Goal: Task Accomplishment & Management: Manage account settings

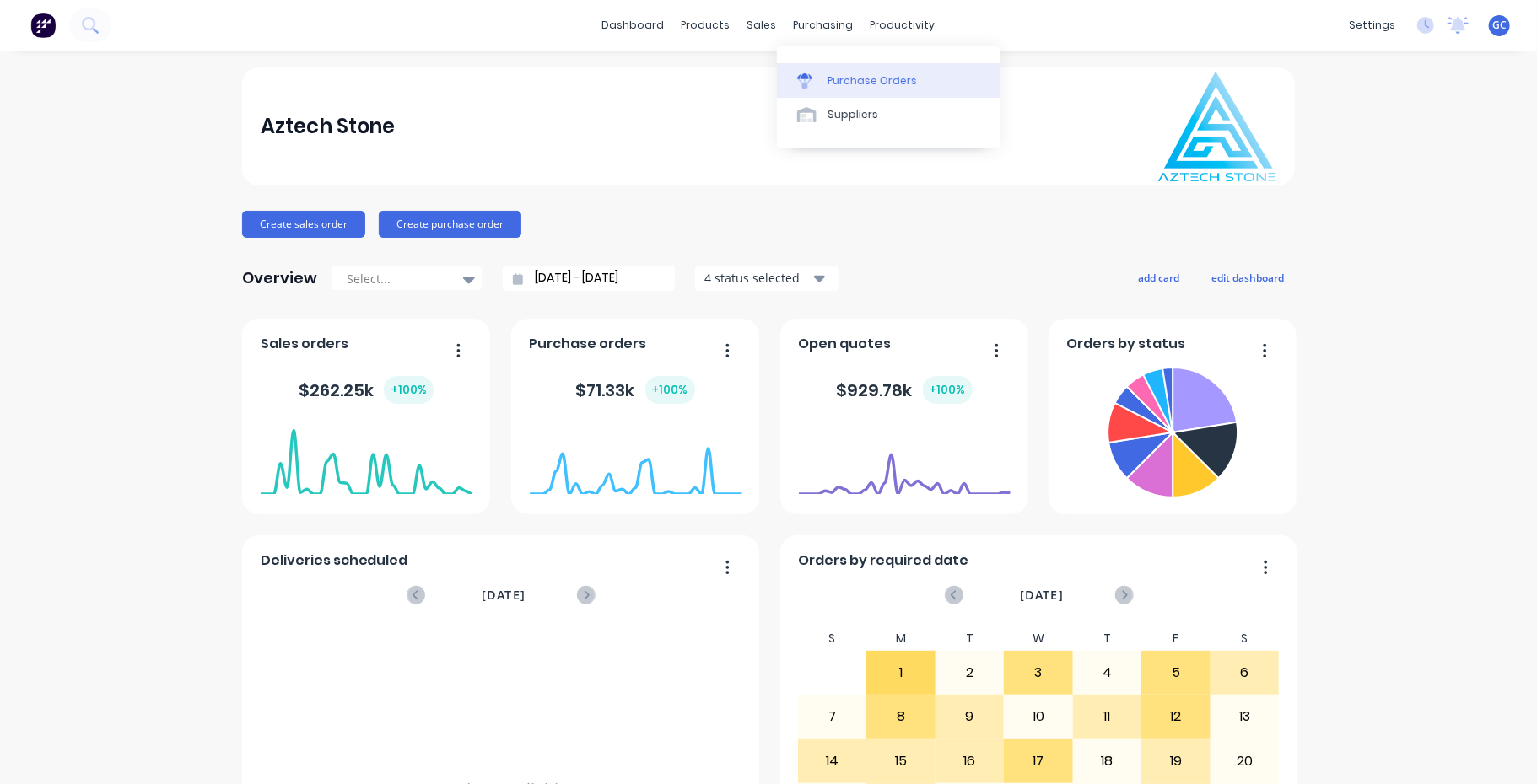
click at [858, 79] on div "Purchase Orders" at bounding box center [872, 81] width 90 height 16
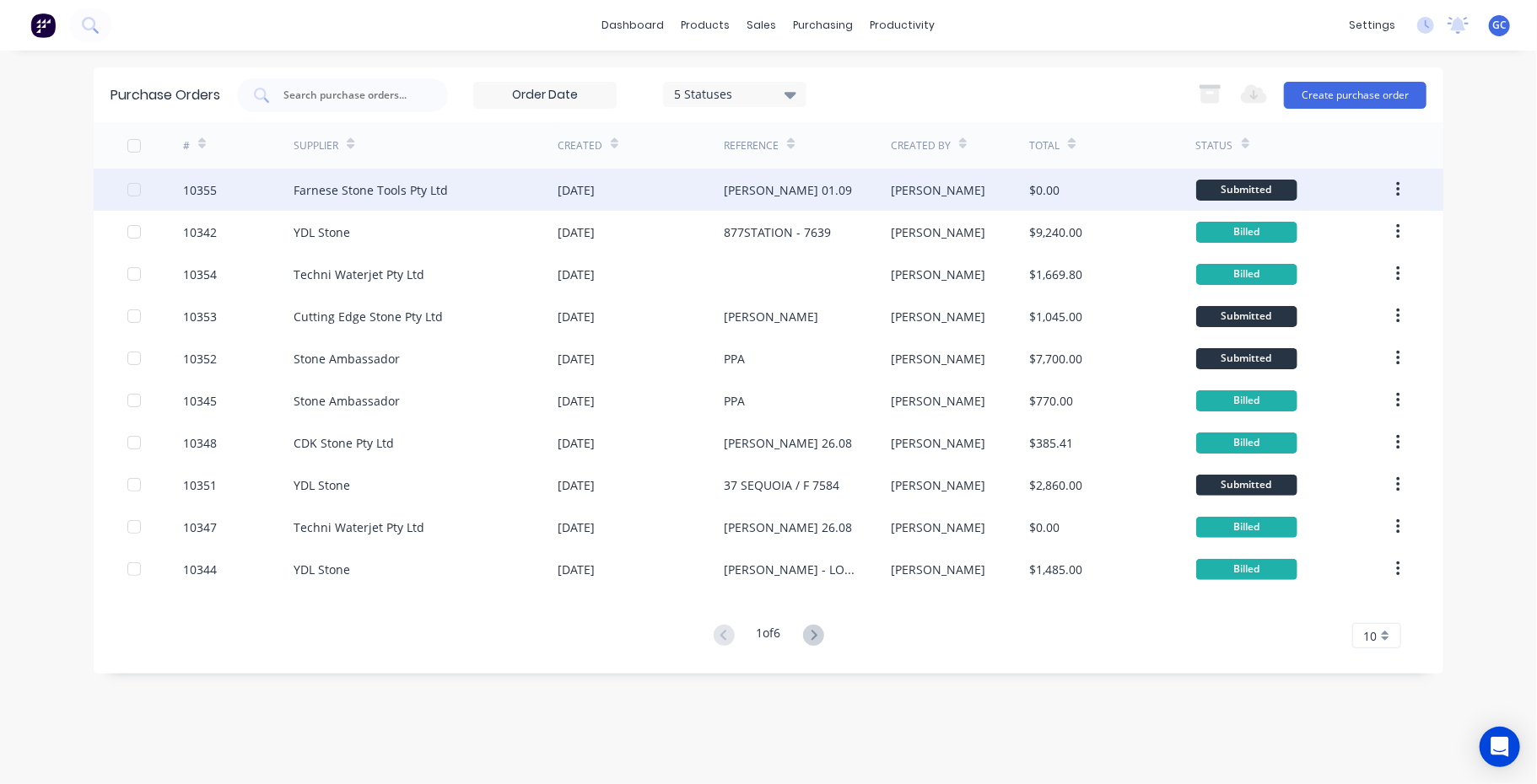
click at [199, 187] on div "10355" at bounding box center [199, 189] width 34 height 17
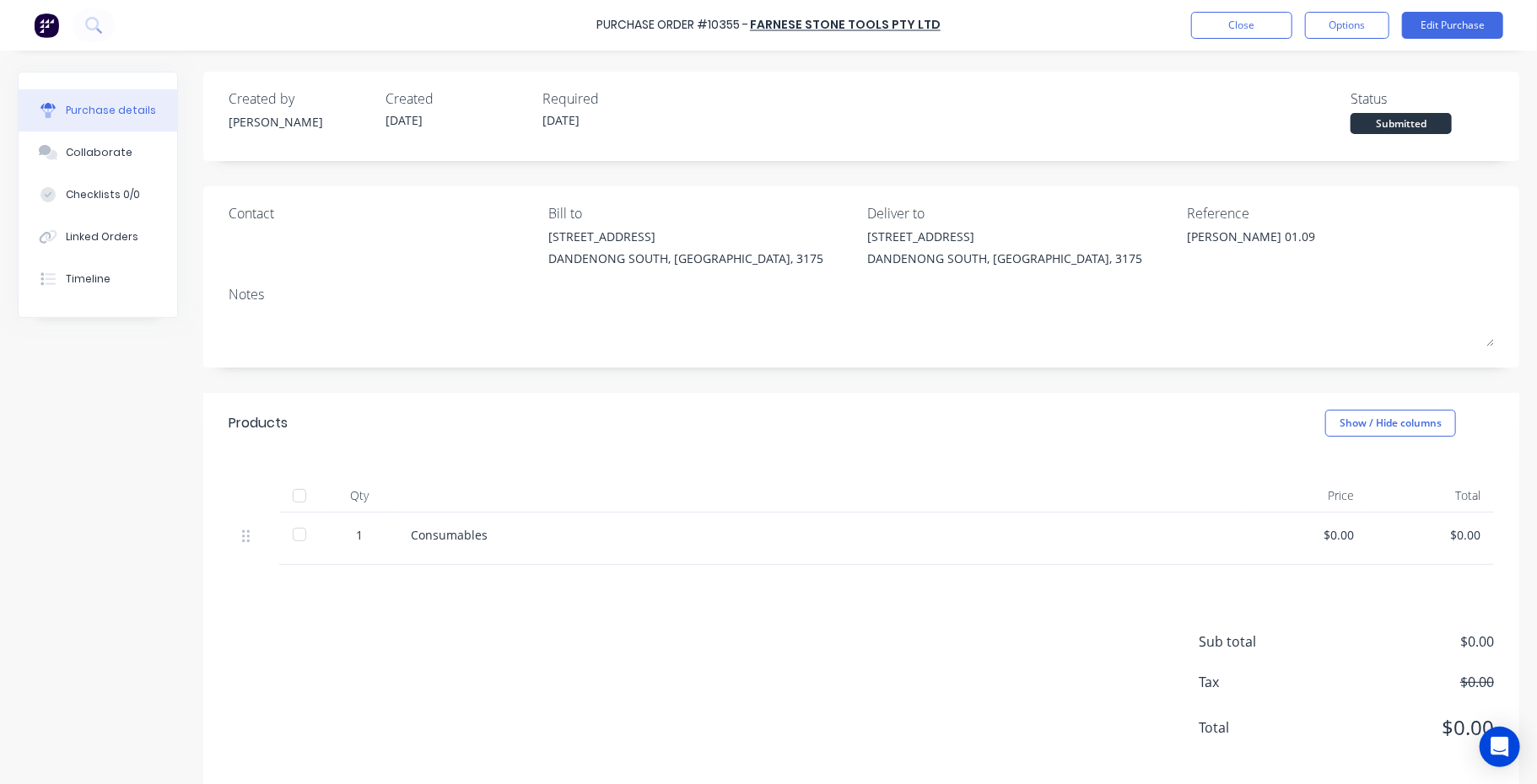
click at [413, 534] on div "Consumables" at bounding box center [819, 534] width 816 height 17
click at [1459, 24] on button "Edit Purchase" at bounding box center [1452, 26] width 102 height 27
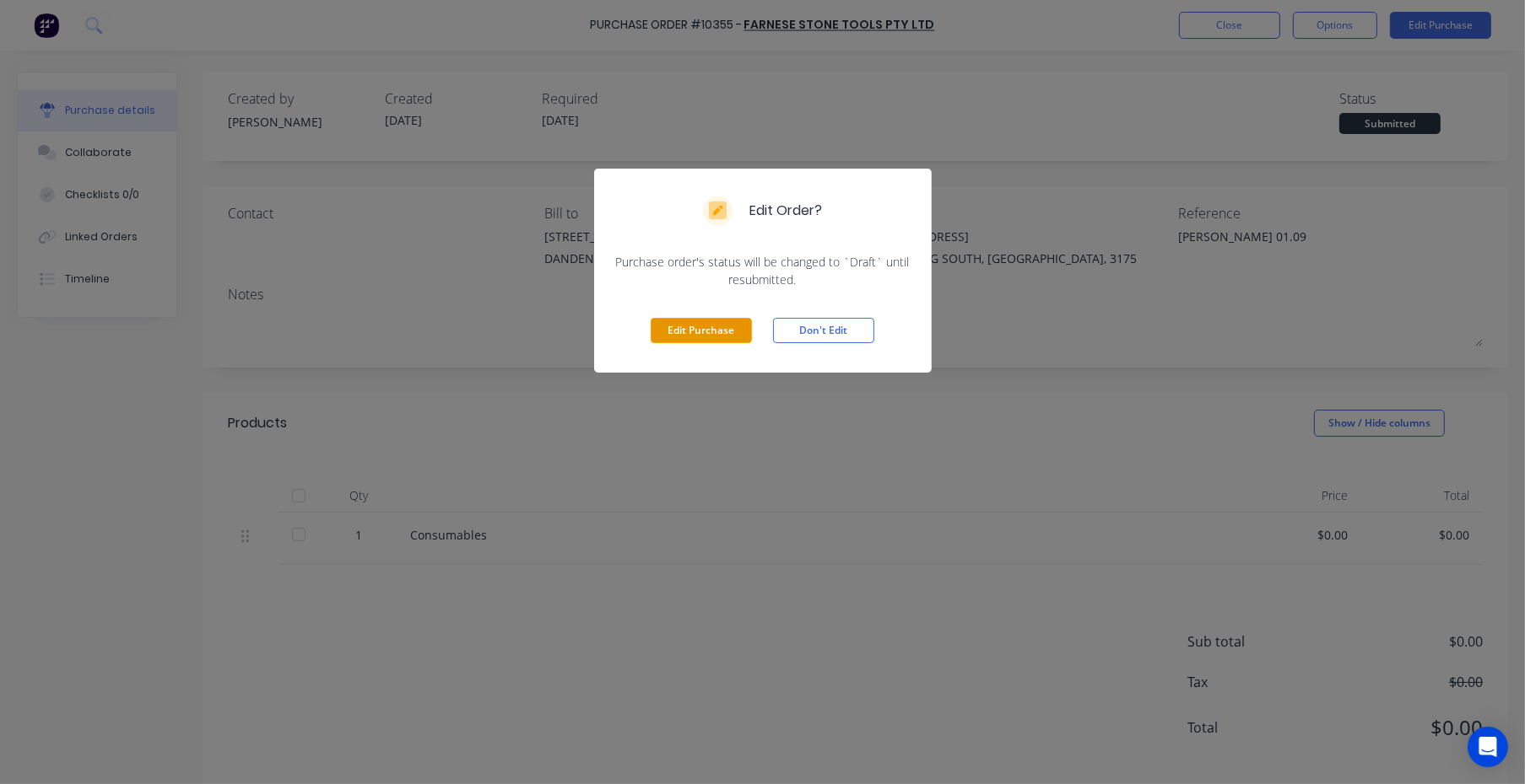
click at [704, 324] on button "Edit Purchase" at bounding box center [701, 331] width 102 height 26
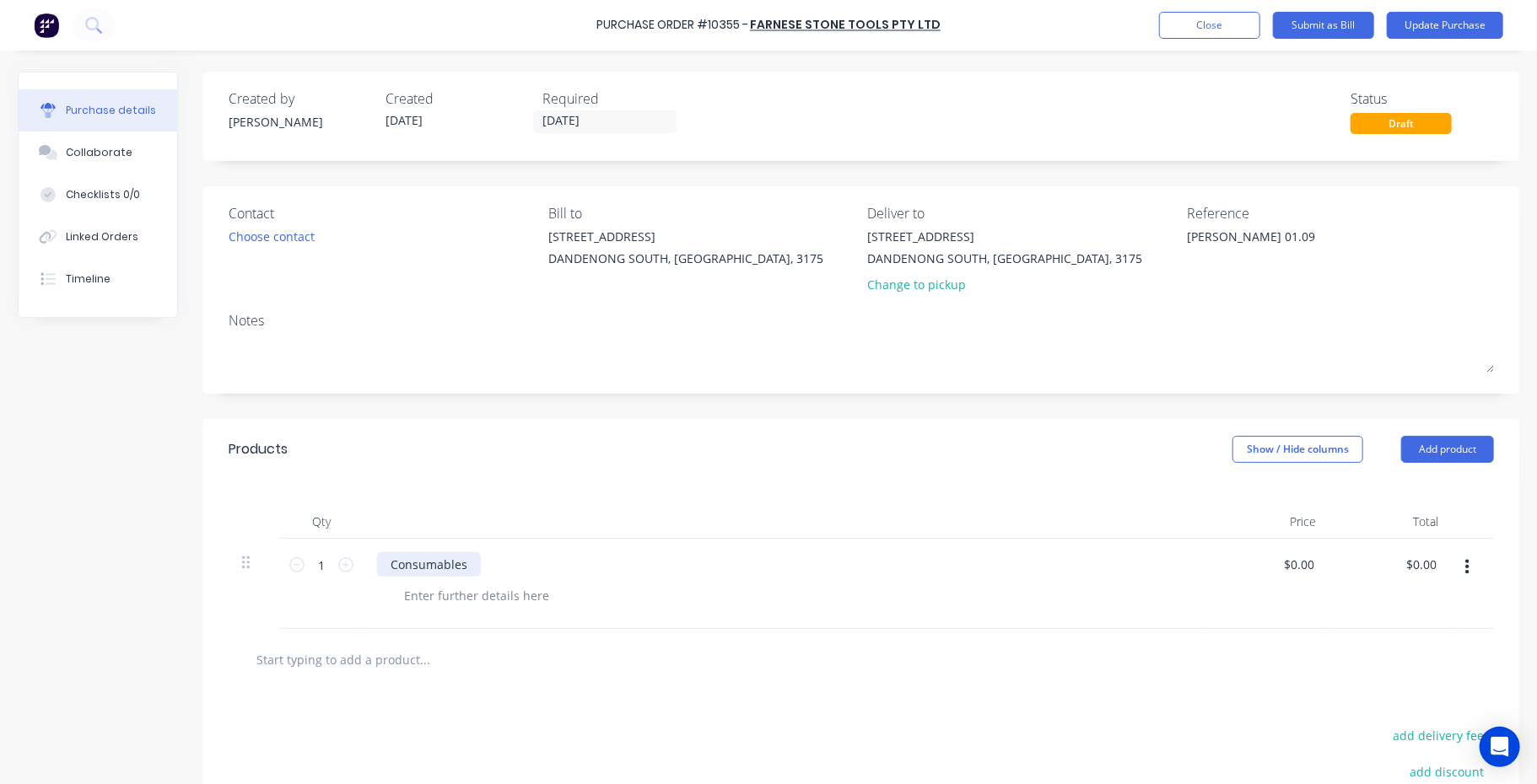
click at [394, 567] on div "Consumables" at bounding box center [428, 564] width 103 height 25
type textarea "x"
drag, startPoint x: 386, startPoint y: 562, endPoint x: 520, endPoint y: 560, distance: 134.0
click at [520, 560] on div "Consumables" at bounding box center [785, 564] width 816 height 25
paste div
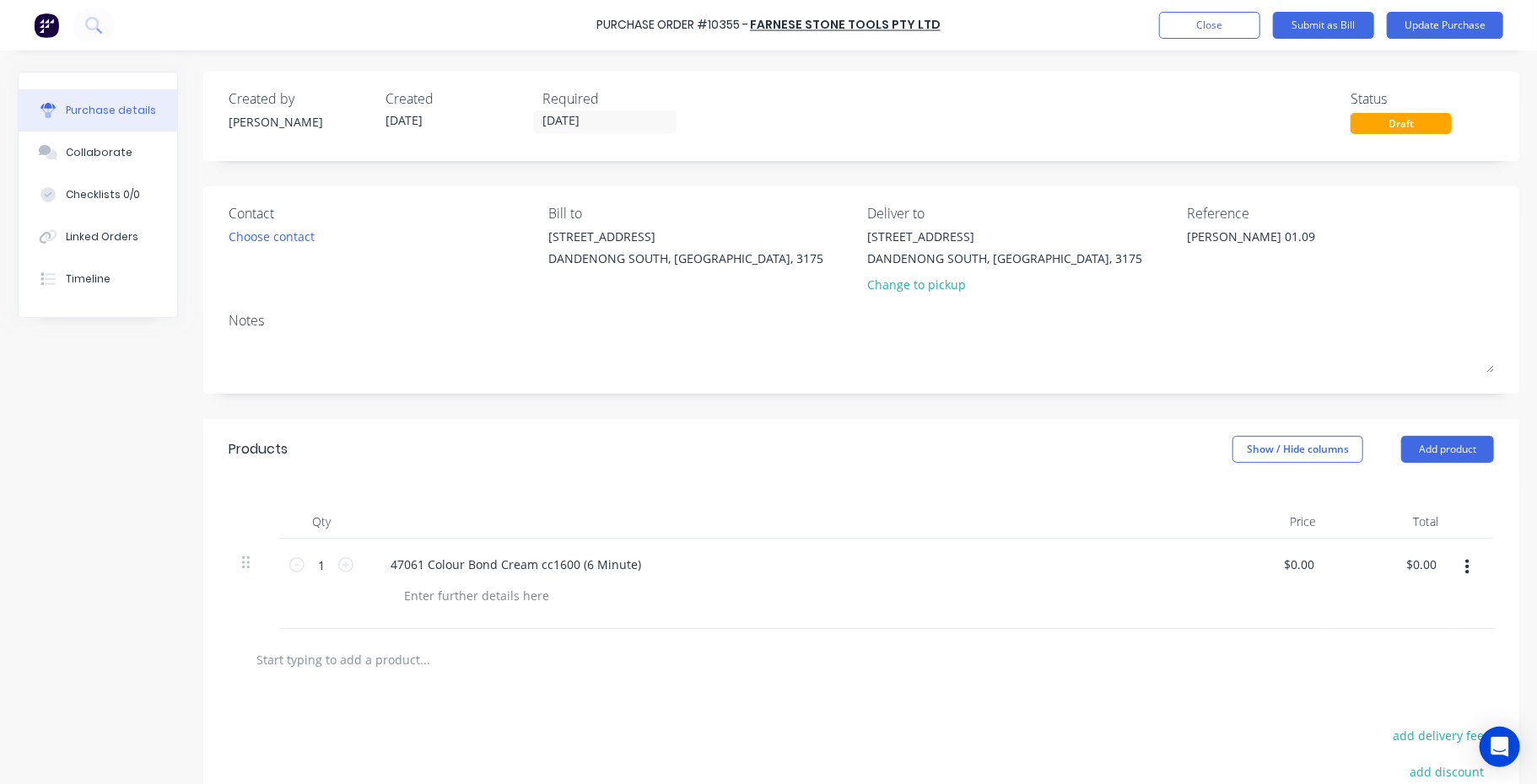
click at [688, 473] on div "Products Show / Hide columns Add product" at bounding box center [861, 449] width 1316 height 60
click at [717, 484] on div "Qty Price Total 1 1 47061 Colour Bond Cream cc1600 (6 Minute) $0.00 $0.00 $0.00…" at bounding box center [861, 554] width 1316 height 149
click at [345, 564] on icon at bounding box center [346, 564] width 16 height 16
type textarea "x"
type input "2"
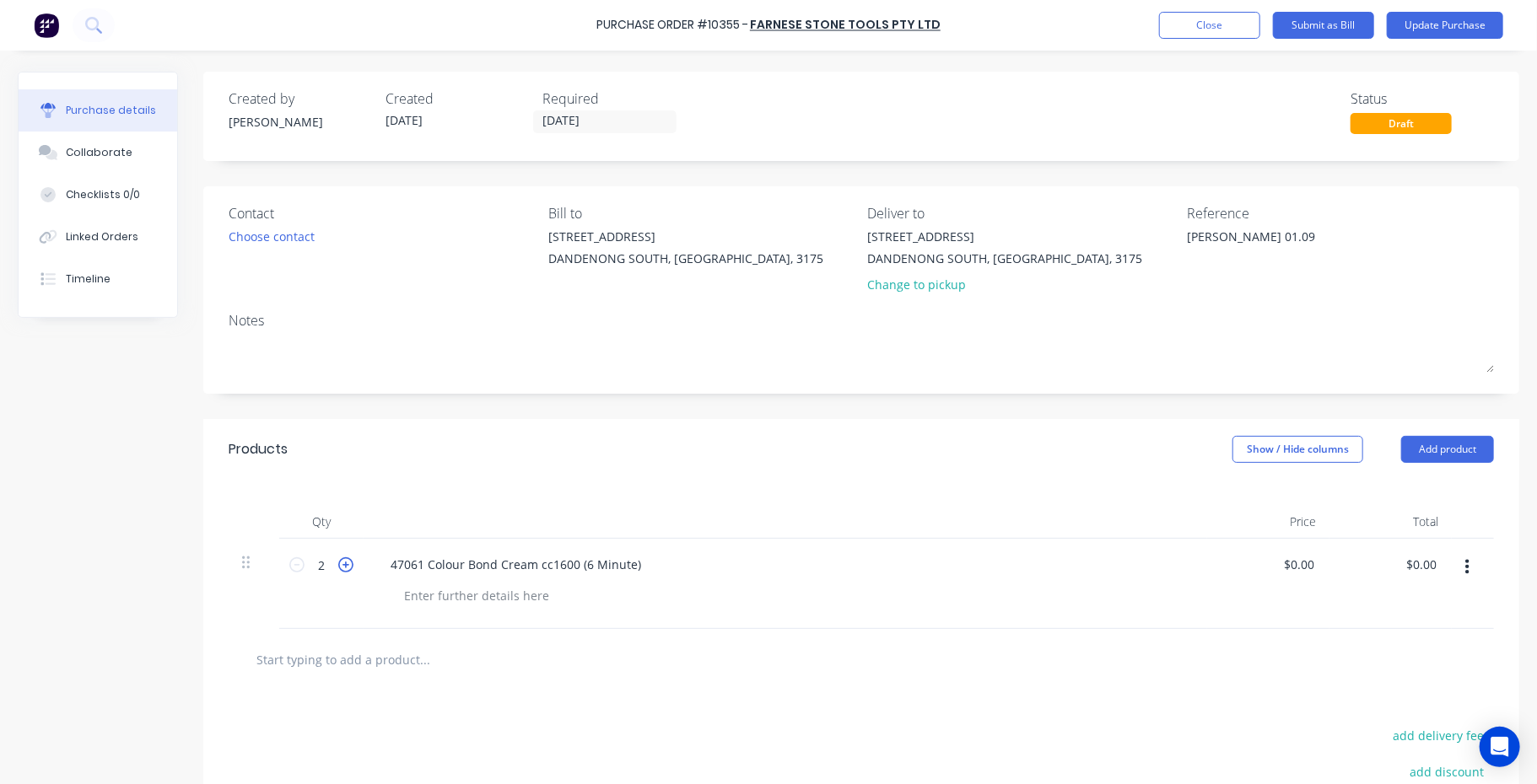
click at [346, 564] on icon at bounding box center [346, 564] width 16 height 16
type textarea "x"
type input "3"
click at [346, 564] on icon at bounding box center [346, 564] width 16 height 16
type textarea "x"
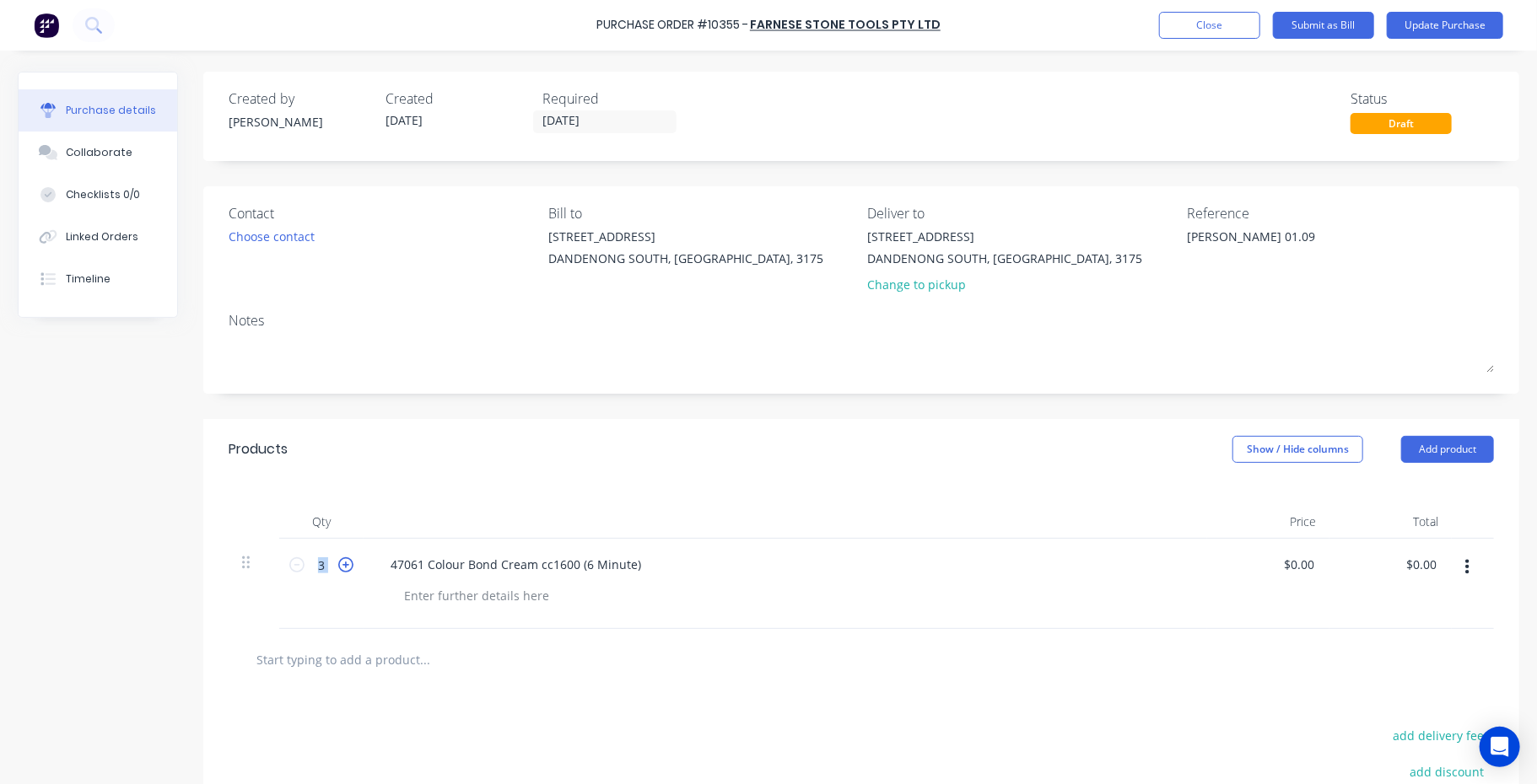
type input "4"
click at [346, 564] on icon at bounding box center [346, 564] width 16 height 16
type textarea "x"
type input "5"
click at [346, 564] on icon at bounding box center [346, 564] width 16 height 16
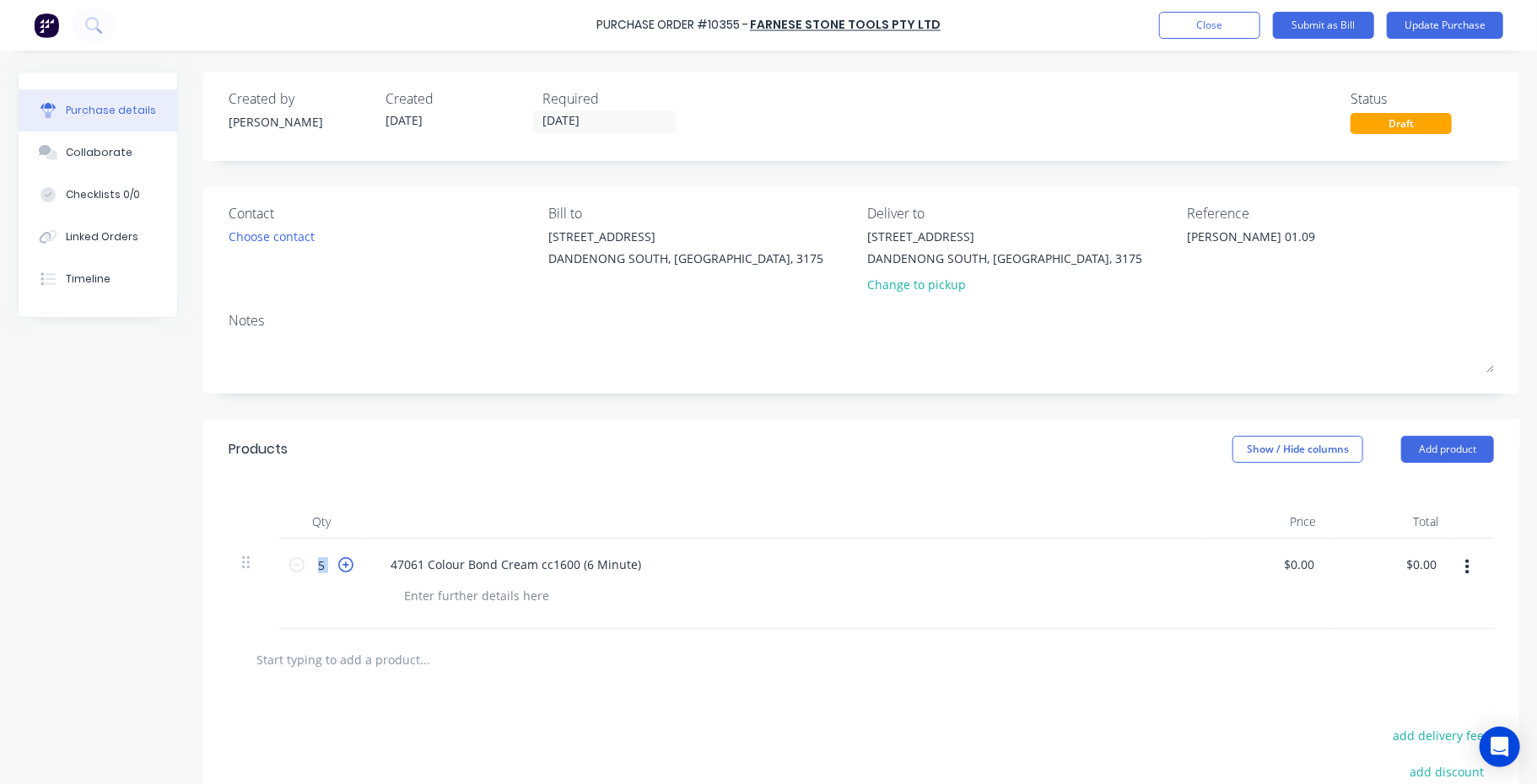
type textarea "x"
type input "6"
type textarea "x"
type input "0.0000"
click at [1273, 561] on input "0.0000" at bounding box center [1295, 564] width 46 height 25
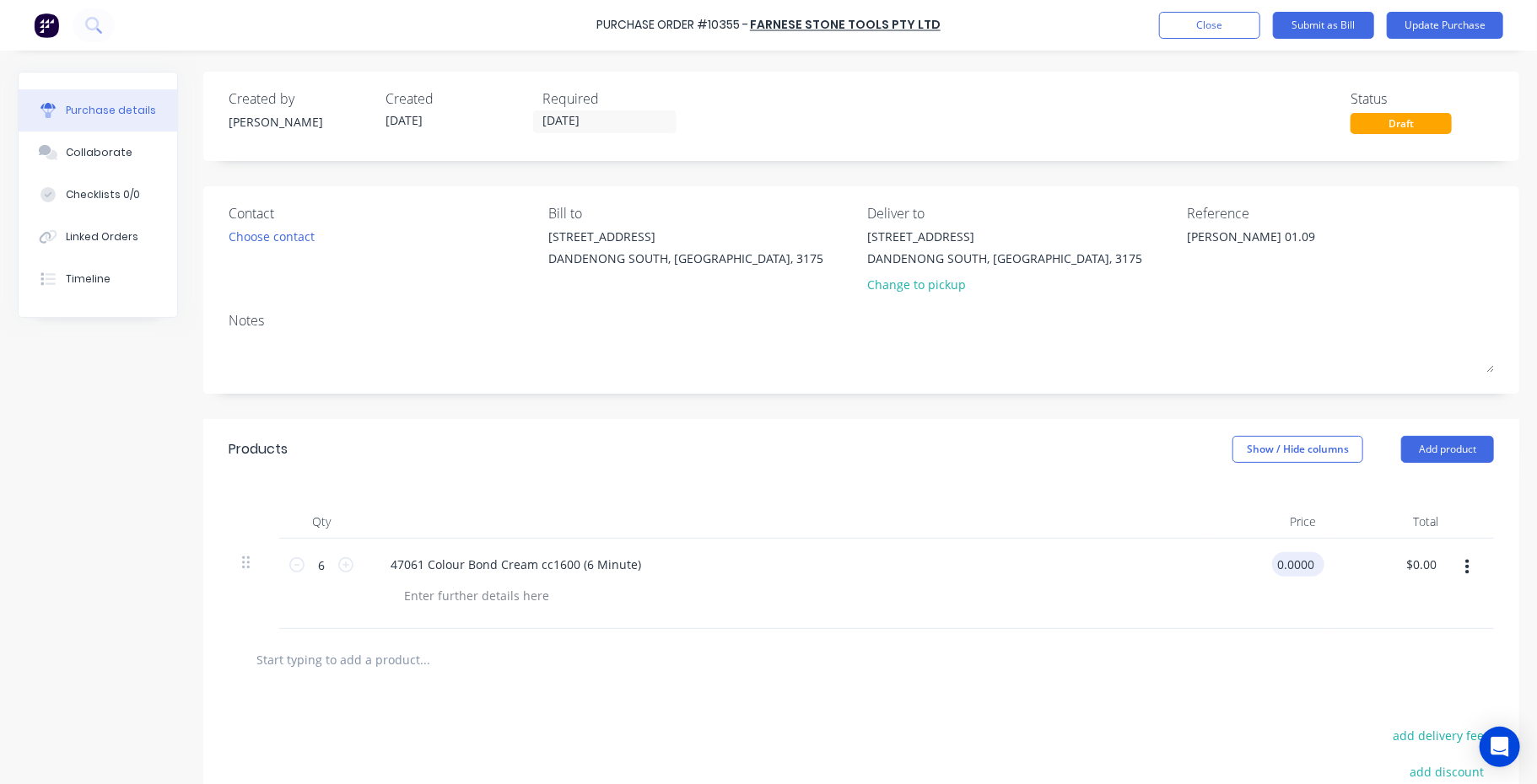
type textarea "x"
drag, startPoint x: 1272, startPoint y: 564, endPoint x: 1280, endPoint y: 555, distance: 12.0
click at [1325, 564] on div "6 6 47061 Colour Bond Cream cc1600 (6 Minute) 0.0000 0.0000 $0.00 $0.00" at bounding box center [861, 584] width 1265 height 91
type input "44.00"
type textarea "x"
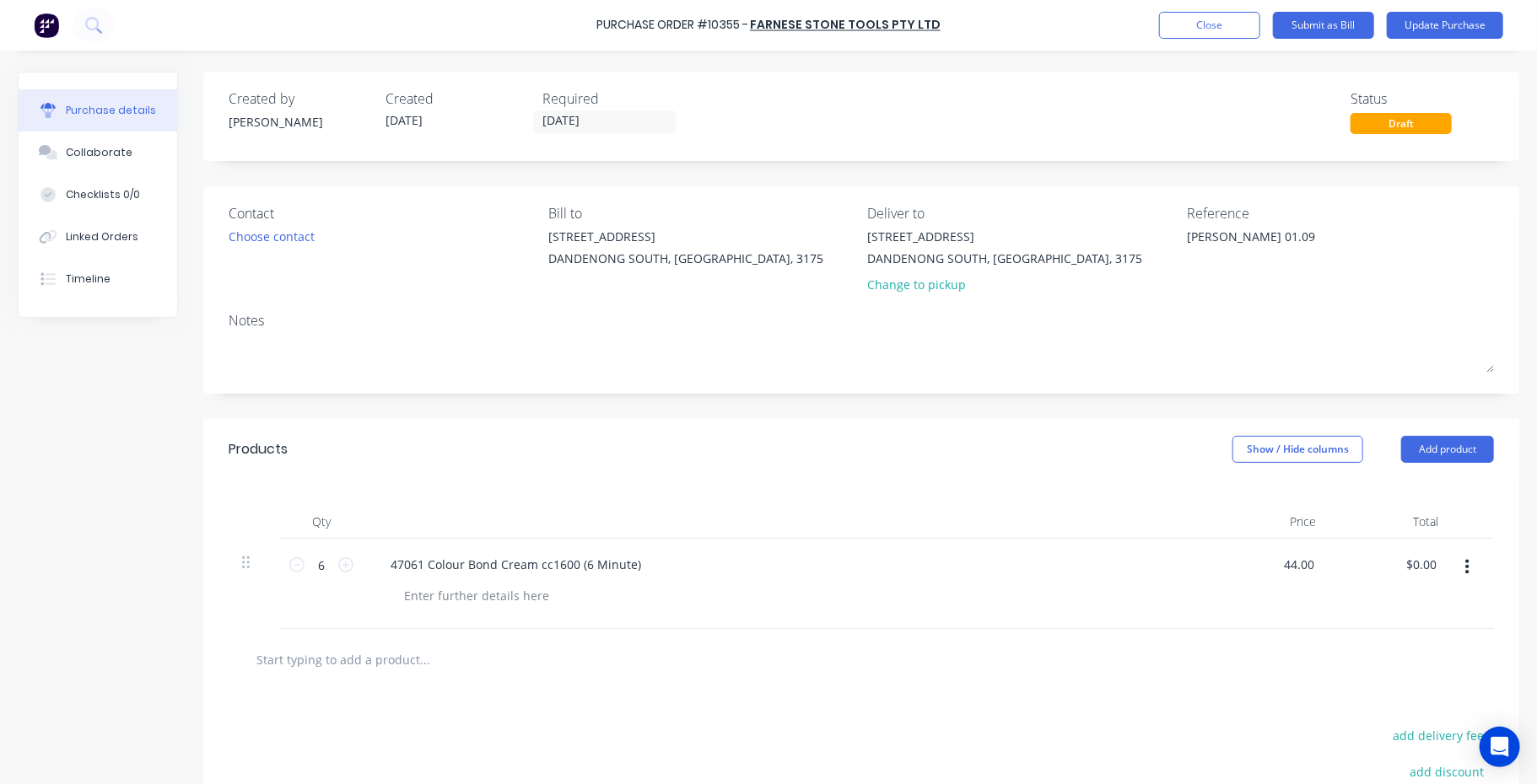
type input "$44.00"
type input "264.00"
type textarea "x"
type input "$264.00"
click at [1435, 445] on button "Add product" at bounding box center [1446, 450] width 92 height 27
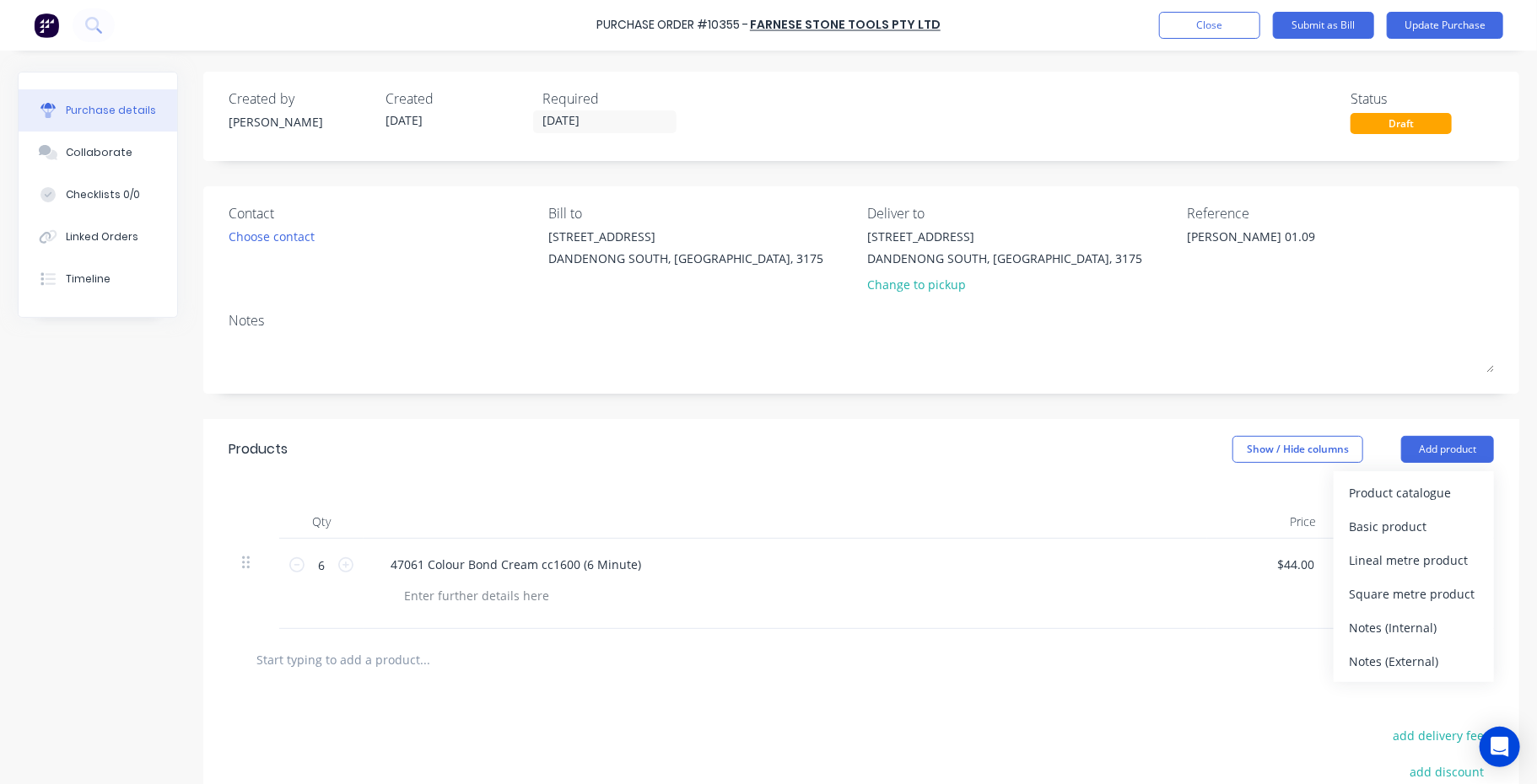
click at [961, 472] on div "Products Show / Hide columns Add product Product catalogue Basic product Lineal…" at bounding box center [861, 449] width 1316 height 60
click at [322, 660] on input "text" at bounding box center [424, 659] width 338 height 34
click at [307, 660] on input "text" at bounding box center [424, 659] width 338 height 34
type textarea "x"
type input "6"
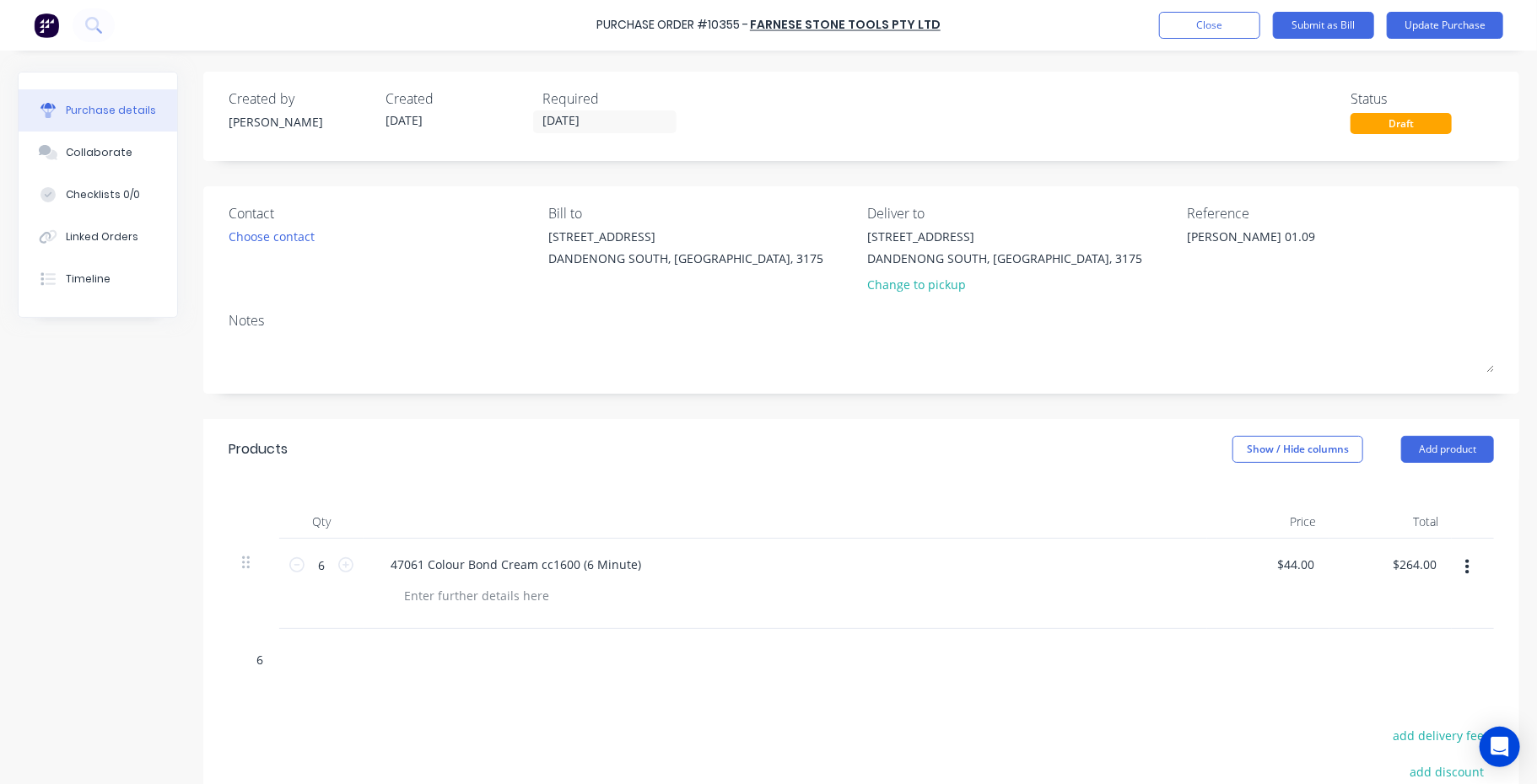
type textarea "x"
type input "6"
click at [403, 662] on input "6" at bounding box center [424, 659] width 338 height 34
click at [290, 658] on input "6" at bounding box center [424, 659] width 338 height 34
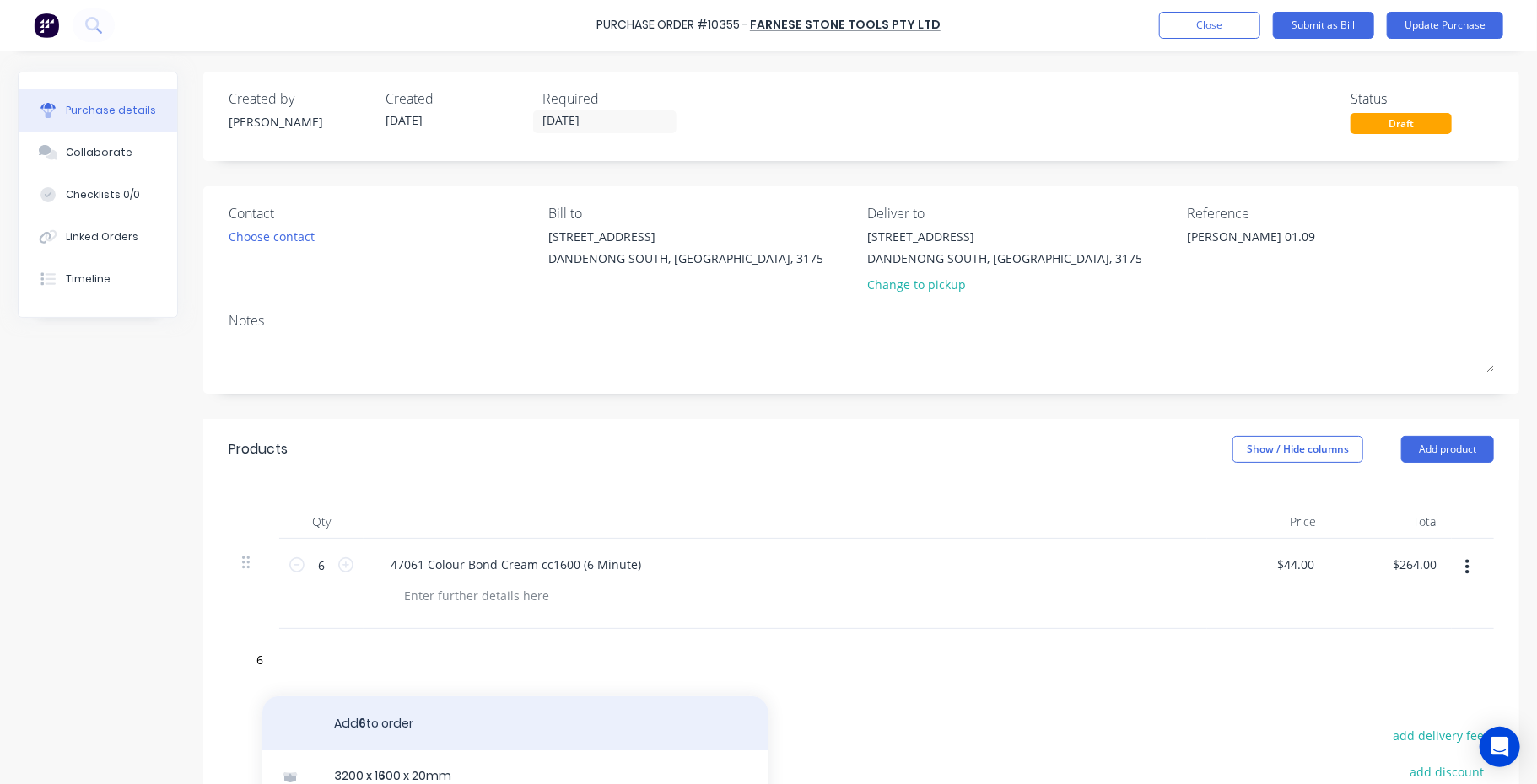
click at [401, 723] on button "Add 6 to order" at bounding box center [515, 723] width 506 height 54
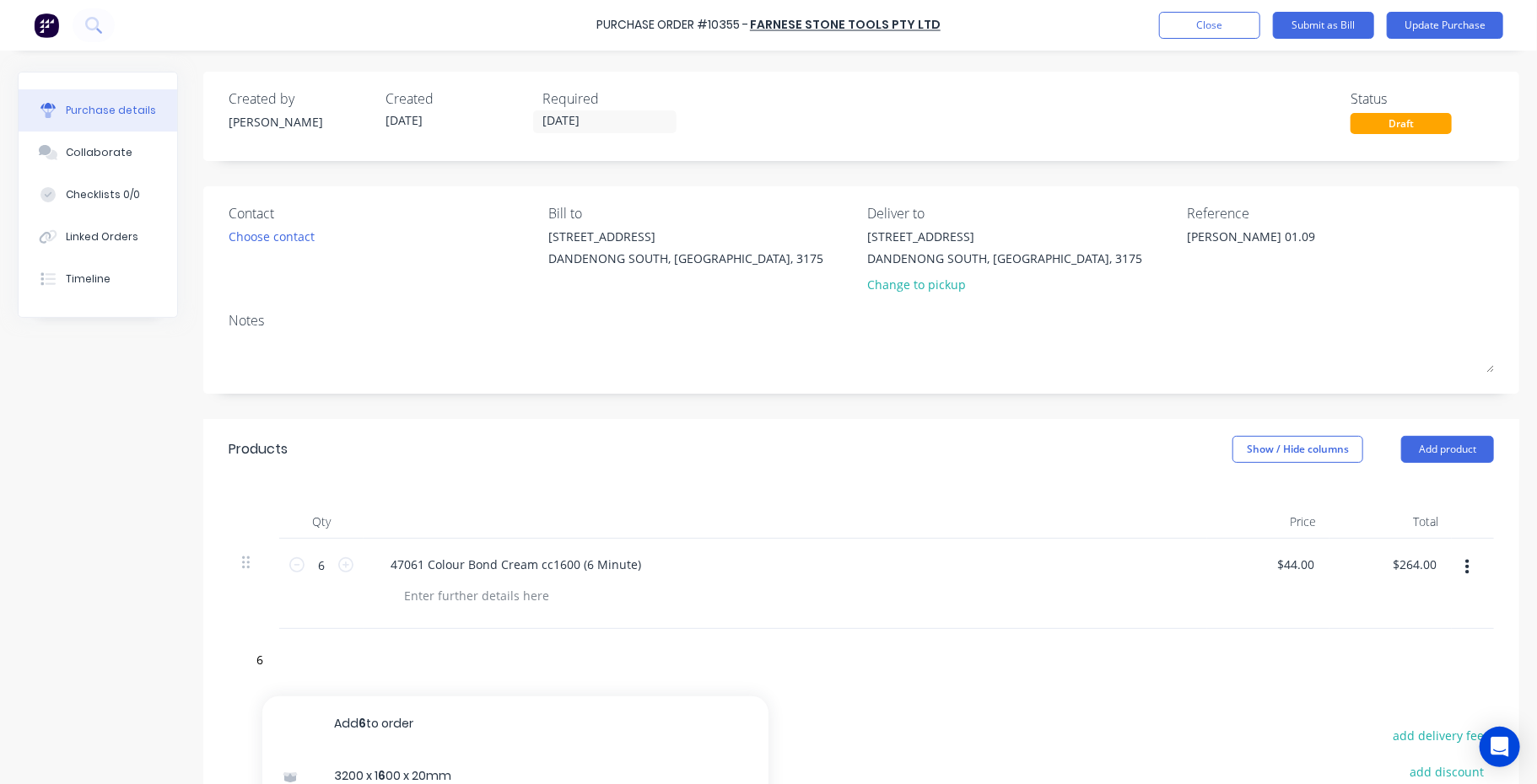
type textarea "x"
drag, startPoint x: 398, startPoint y: 653, endPoint x: 415, endPoint y: 650, distance: 17.3
click at [398, 653] on div "6" at bounding box center [393, 654] width 34 height 25
click at [343, 655] on icon at bounding box center [346, 655] width 16 height 16
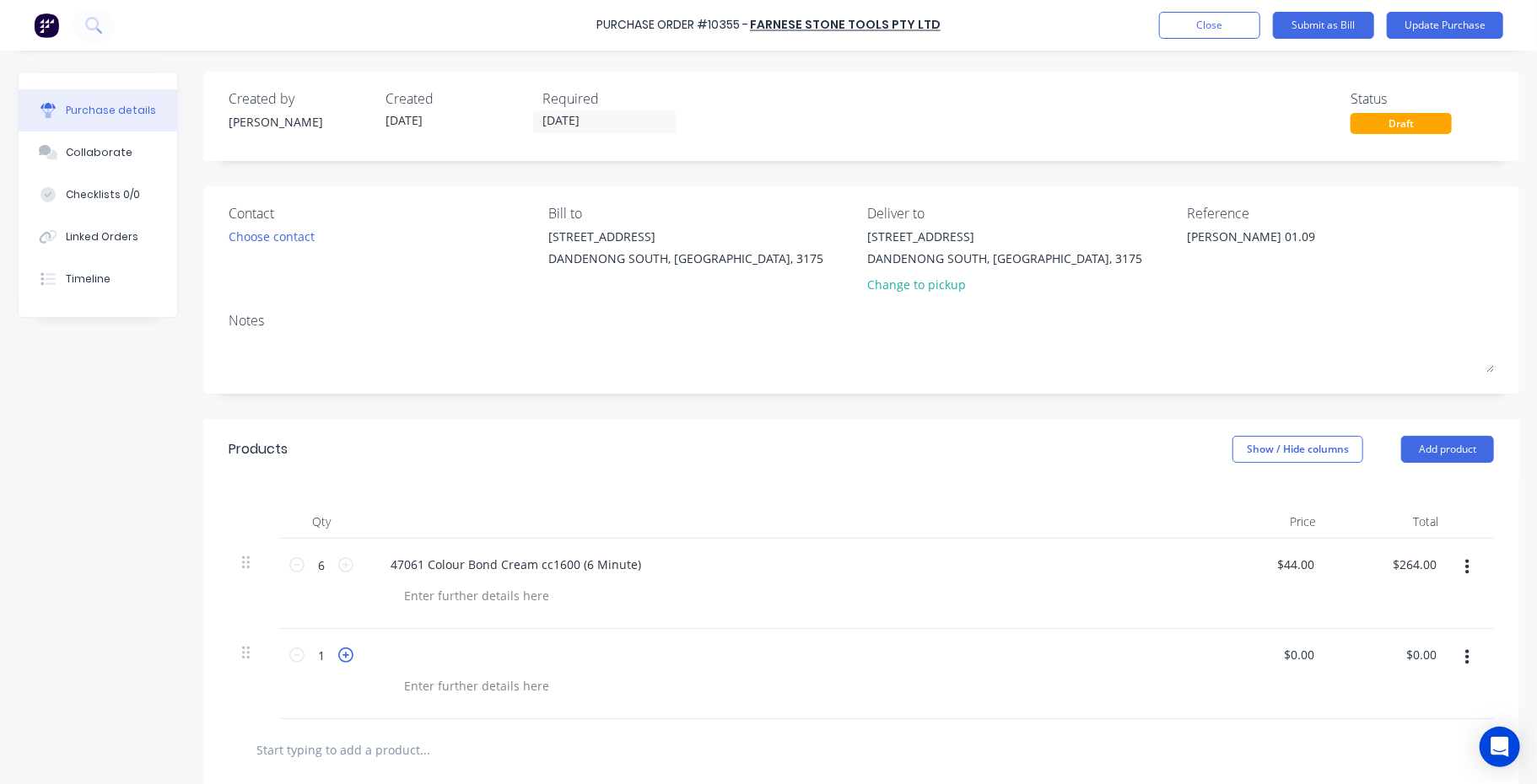
type textarea "x"
type input "2"
click at [343, 655] on icon at bounding box center [346, 655] width 16 height 16
type textarea "x"
type input "3"
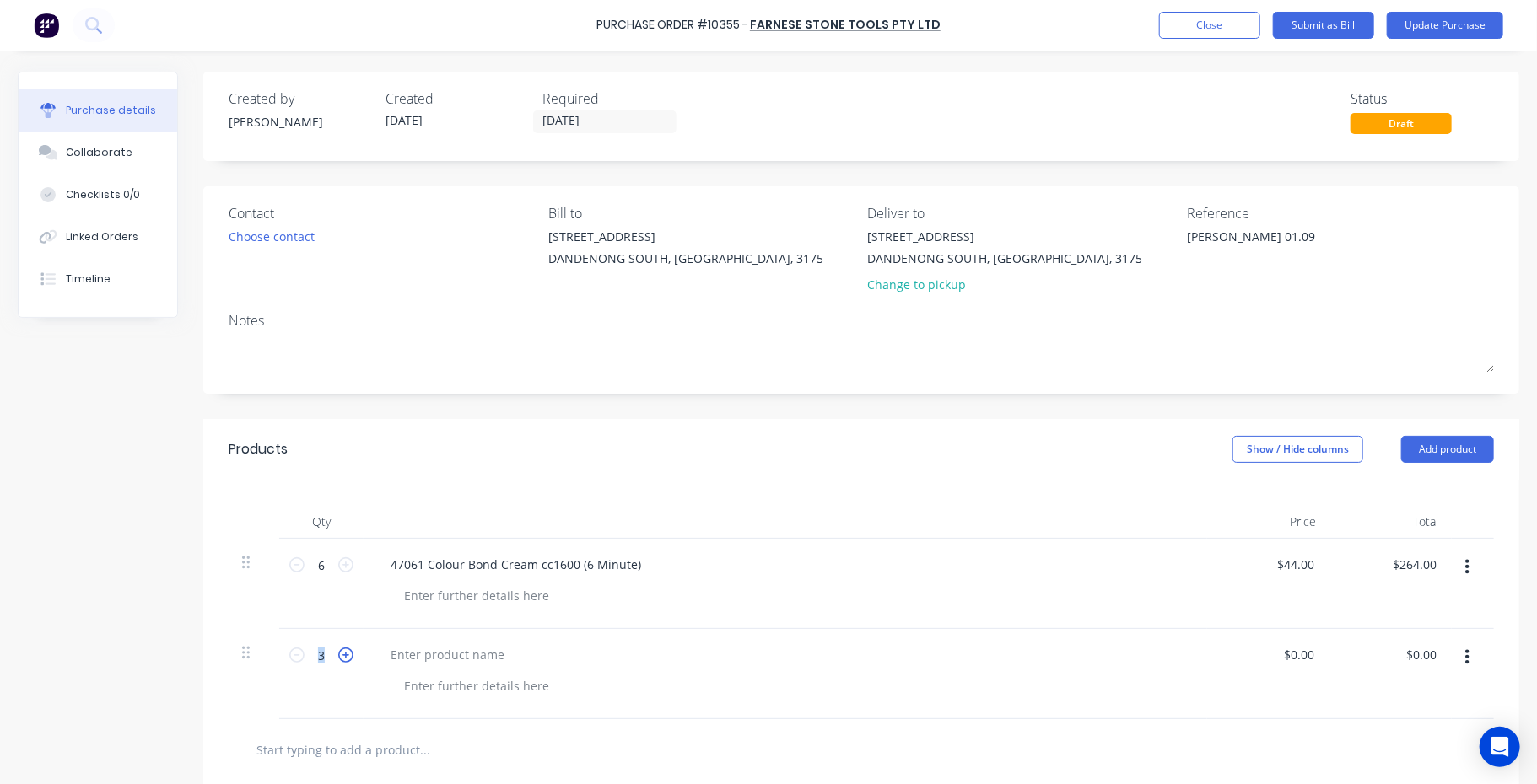
click at [343, 655] on icon at bounding box center [346, 655] width 16 height 16
type textarea "x"
type input "4"
click at [343, 655] on icon at bounding box center [346, 655] width 16 height 16
type textarea "x"
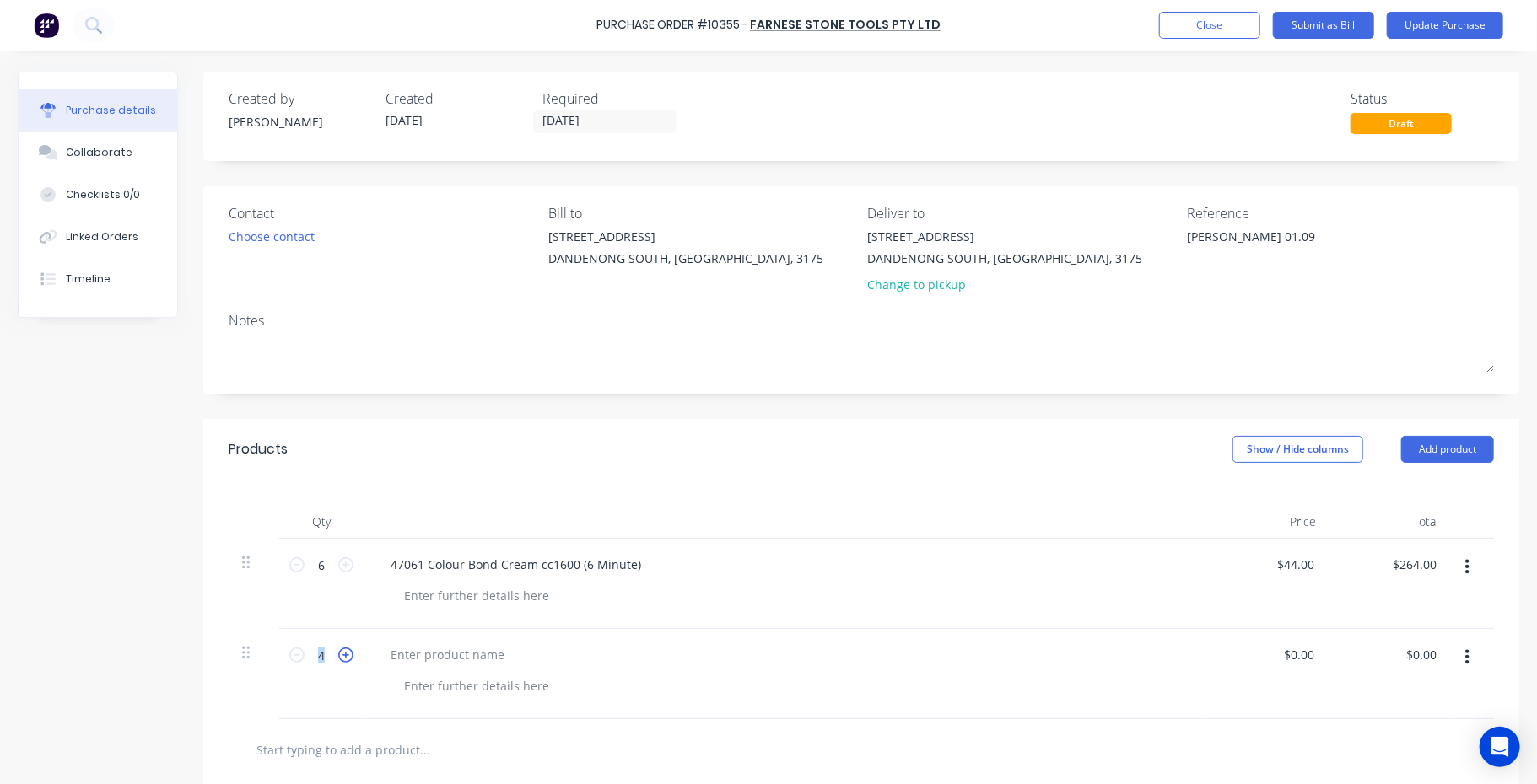
type input "5"
click at [343, 655] on icon at bounding box center [346, 655] width 16 height 16
type textarea "x"
type input "6"
drag, startPoint x: 343, startPoint y: 655, endPoint x: 402, endPoint y: 651, distance: 59.1
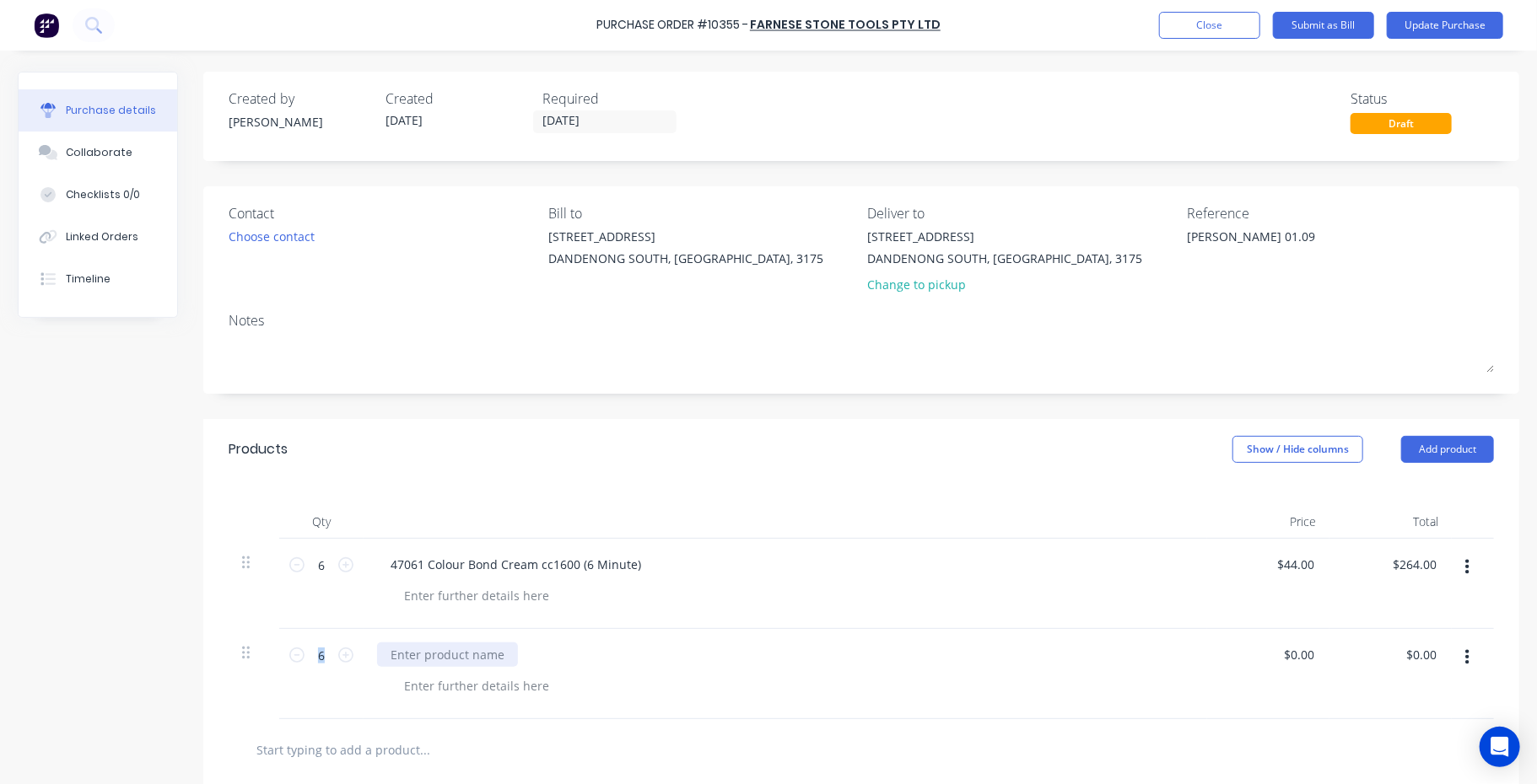
click at [398, 651] on div at bounding box center [447, 654] width 141 height 25
click at [445, 655] on div at bounding box center [447, 654] width 141 height 25
click at [1292, 649] on input "$0.00" at bounding box center [1298, 654] width 38 height 25
type textarea "x"
type input "0.00"
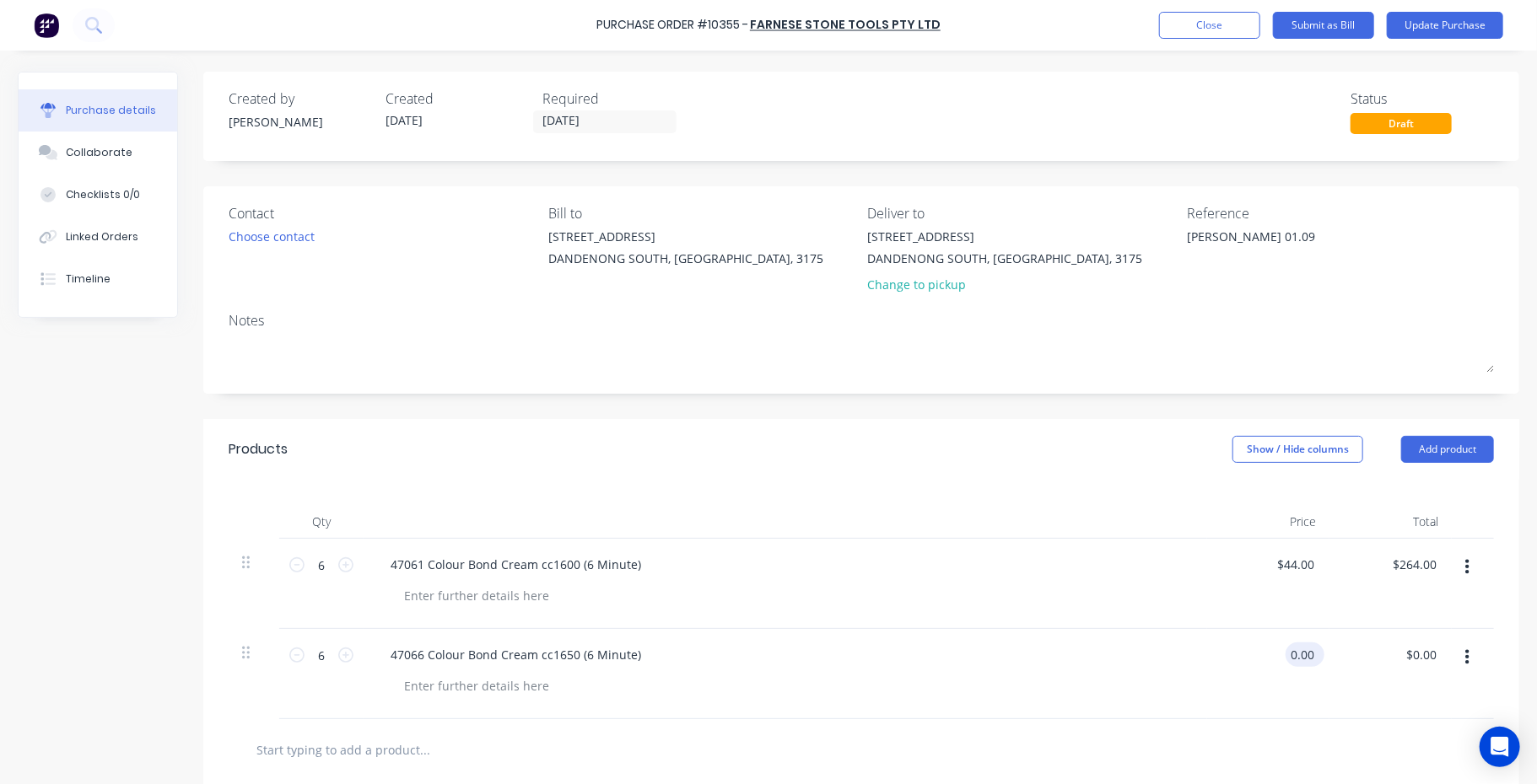
type textarea "x"
drag, startPoint x: 1280, startPoint y: 654, endPoint x: 1319, endPoint y: 647, distance: 39.6
click at [1318, 649] on div "0.00 0.00" at bounding box center [1268, 674] width 123 height 91
type input "44.00"
type textarea "x"
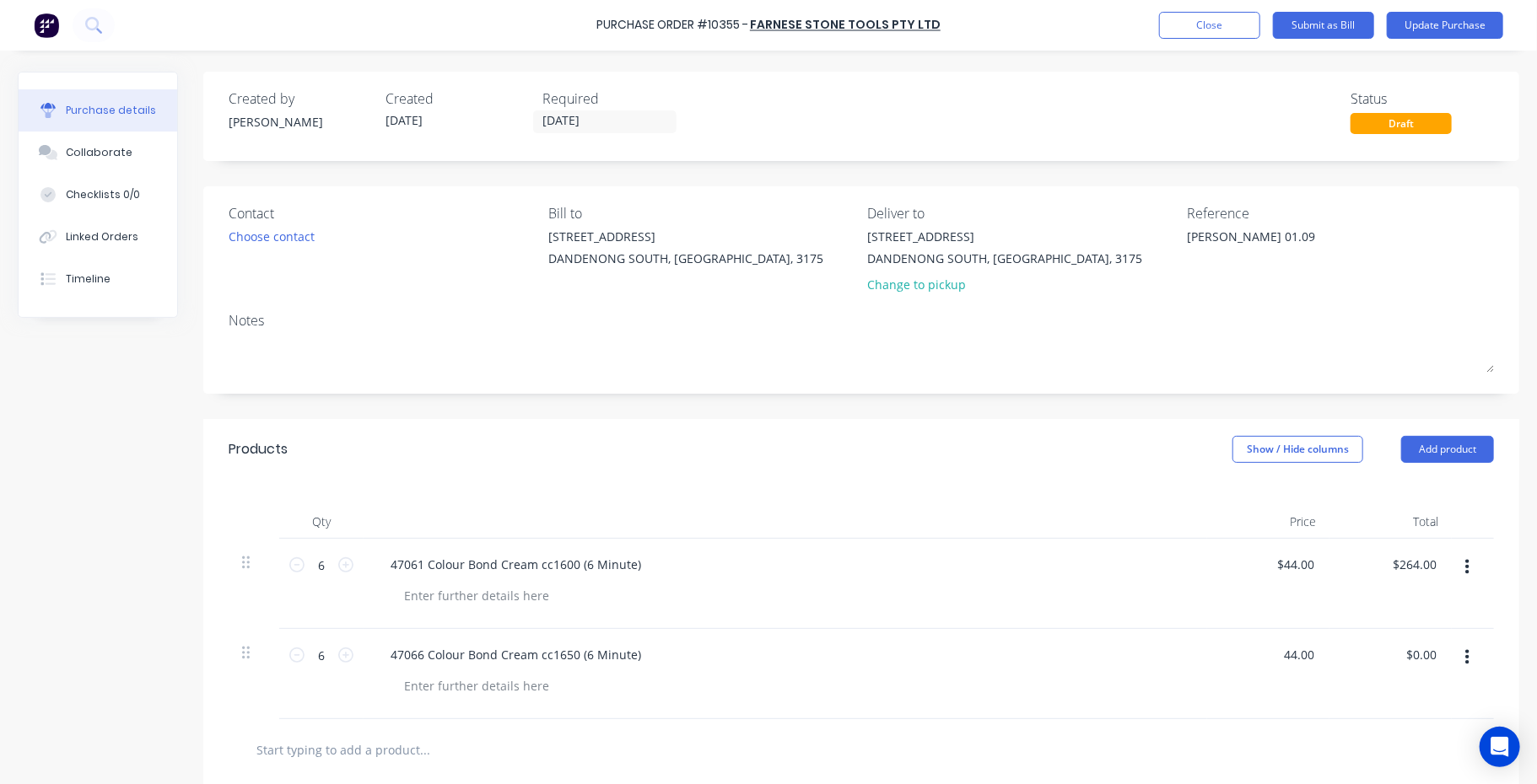
type input "$44.00"
type input "264.00"
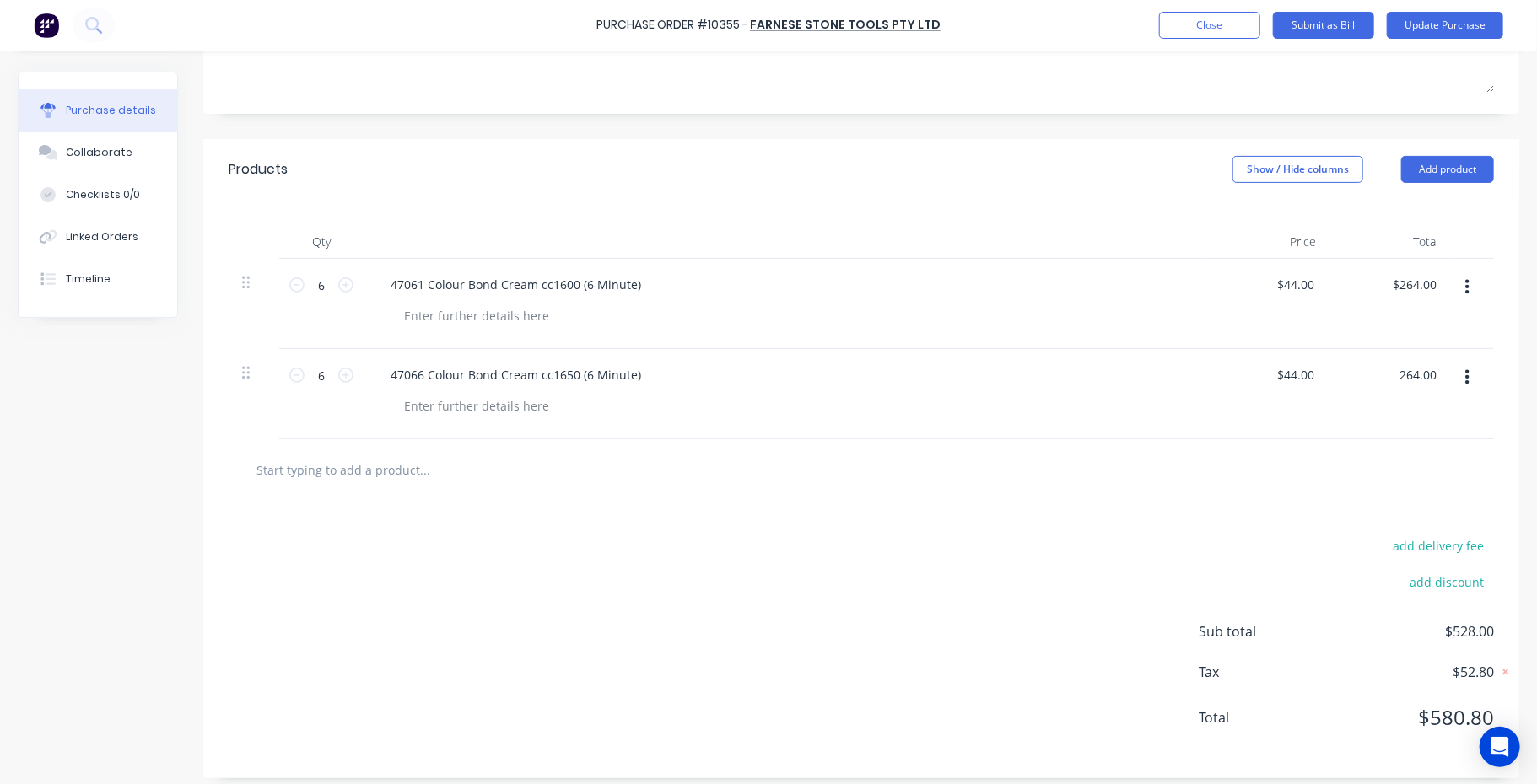
scroll to position [290, 0]
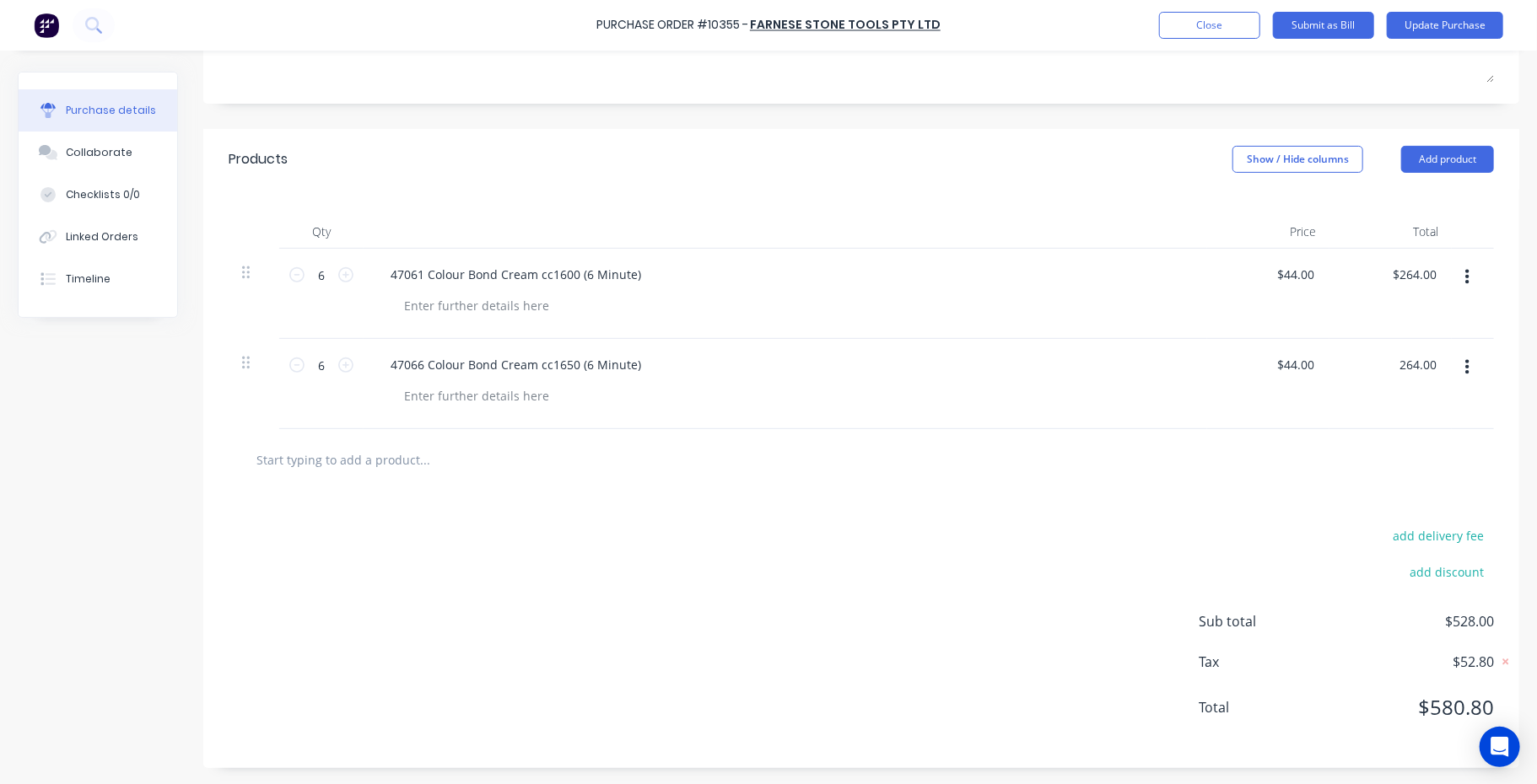
type textarea "x"
type input "264.00"
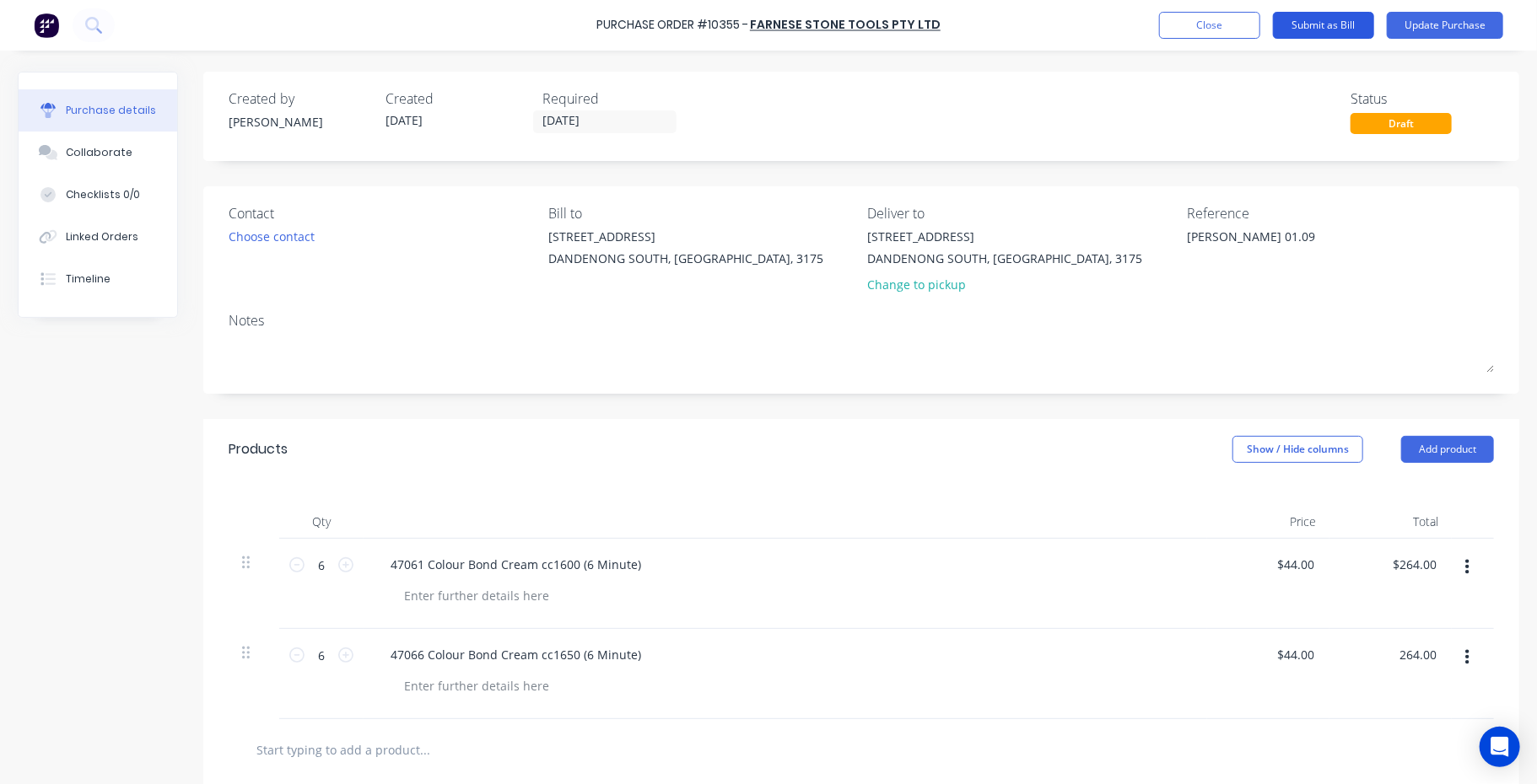
type textarea "x"
type input "$264.00"
click at [1323, 22] on button "Submit as Bill" at bounding box center [1323, 26] width 102 height 27
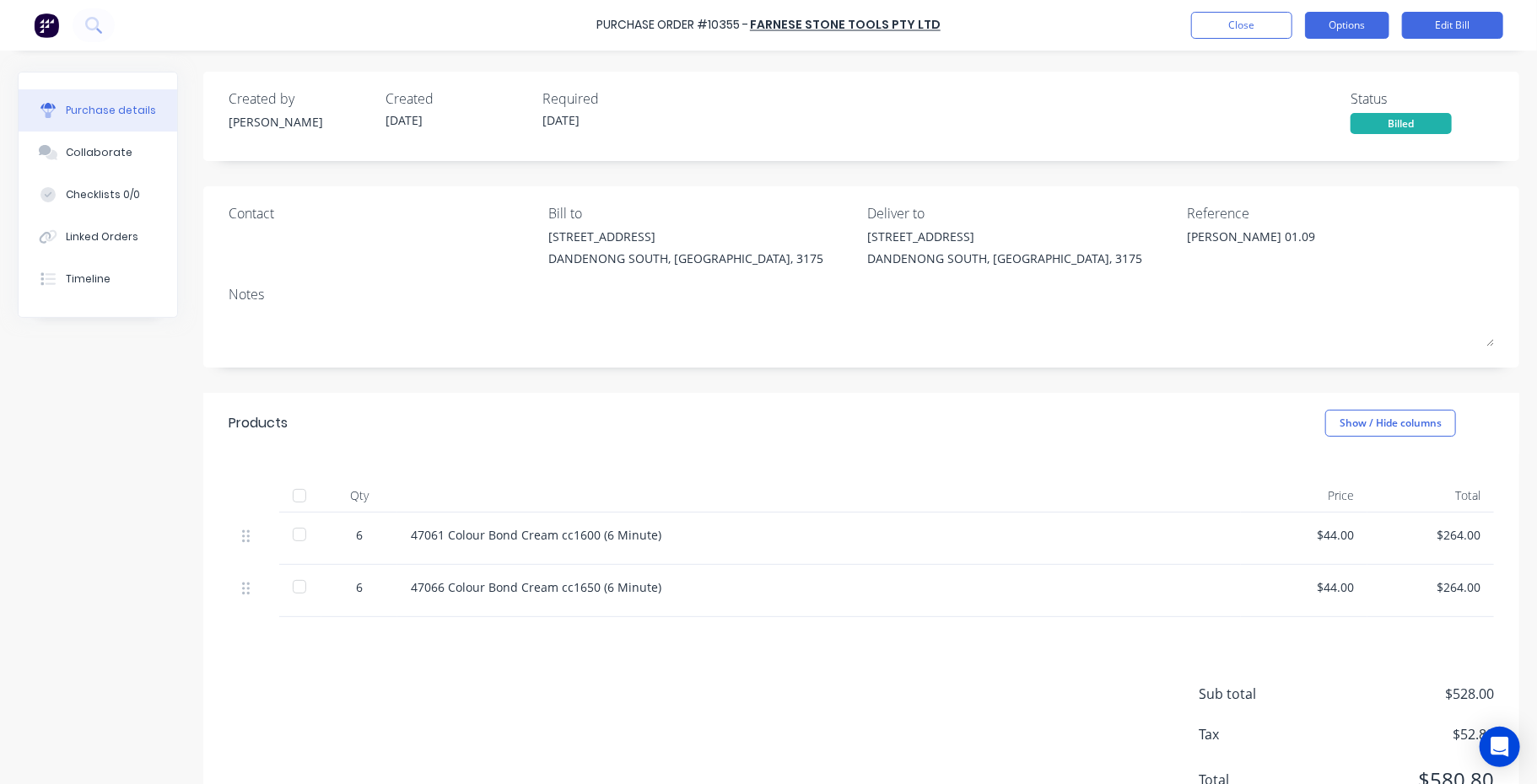
click at [1349, 21] on button "Options" at bounding box center [1347, 26] width 84 height 27
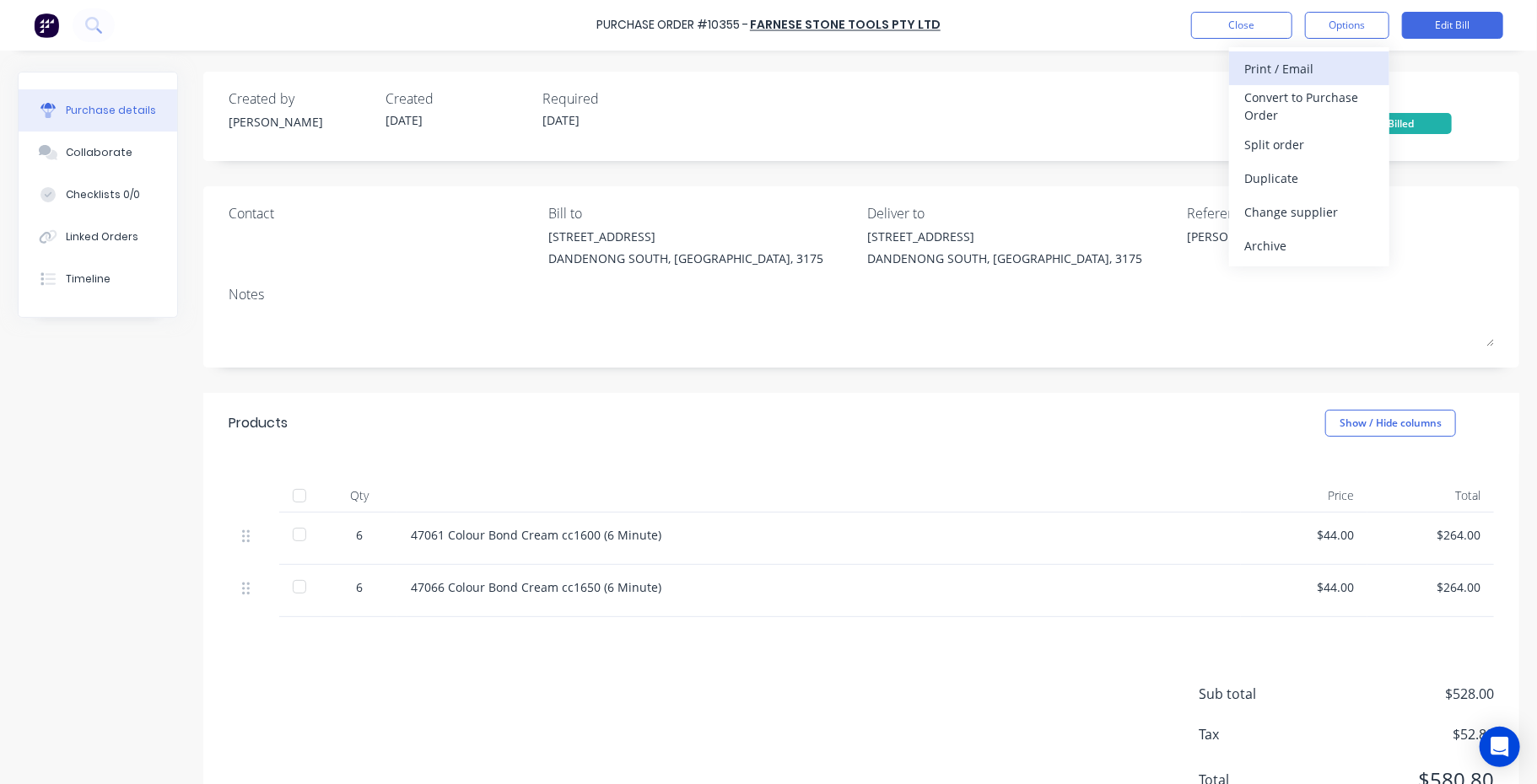
click at [1295, 67] on div "Print / Email" at bounding box center [1309, 69] width 130 height 25
type textarea "x"
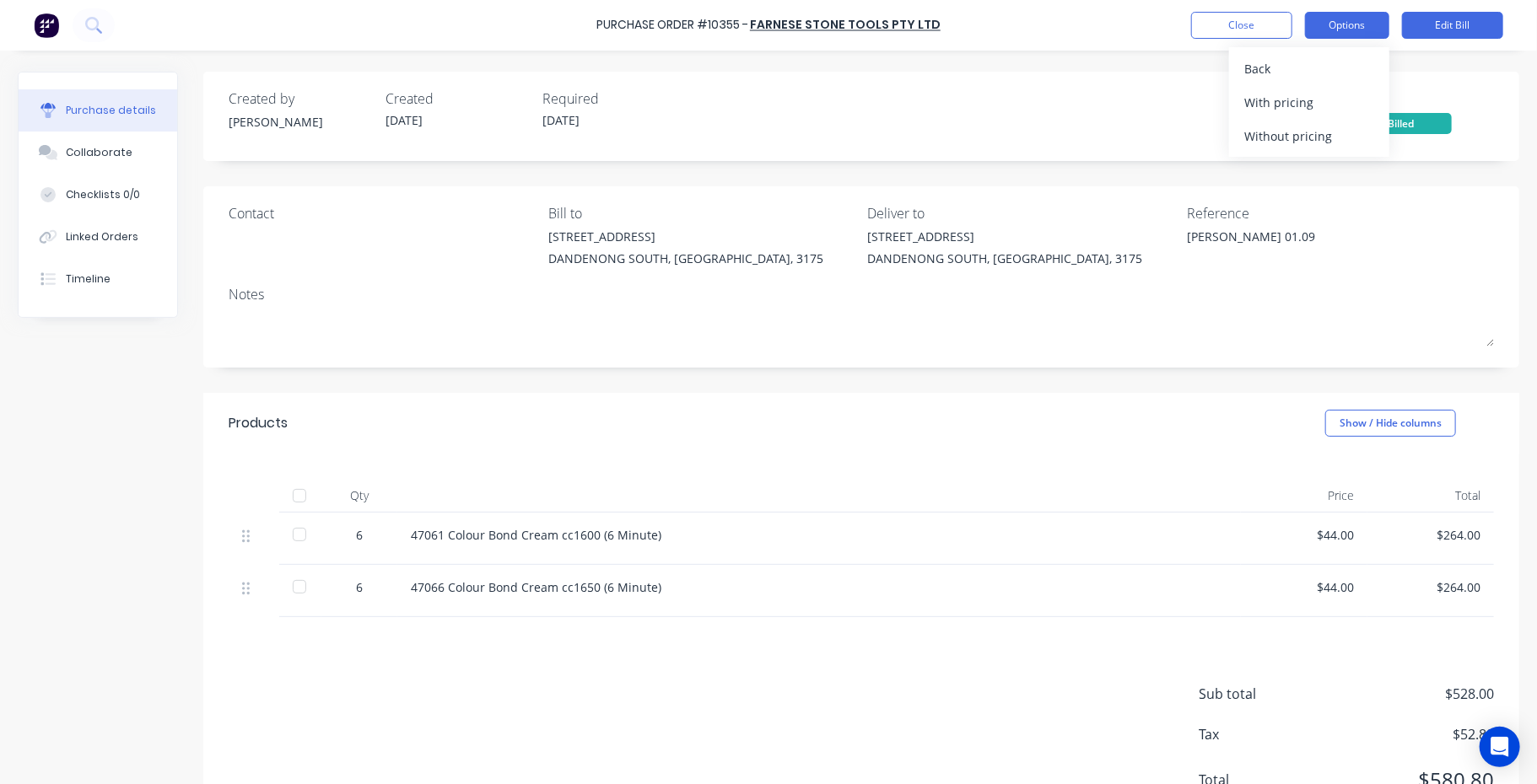
click at [1340, 21] on button "Options" at bounding box center [1347, 26] width 84 height 27
